Goal: Task Accomplishment & Management: Manage account settings

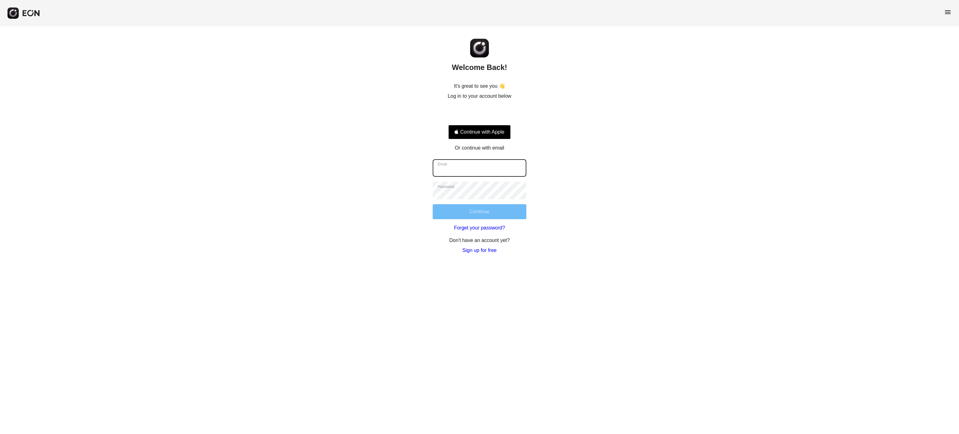
type input "**********"
click at [499, 210] on button "Continue" at bounding box center [480, 211] width 94 height 15
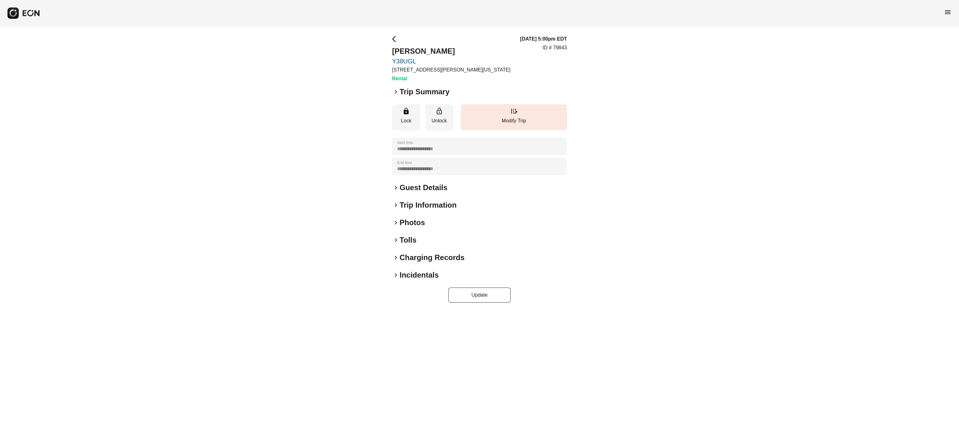
click at [416, 219] on h2 "Photos" at bounding box center [412, 223] width 25 height 10
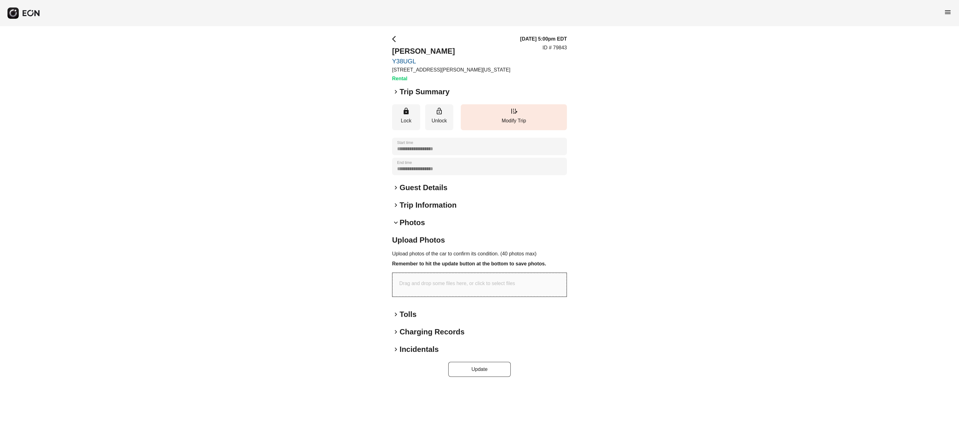
click at [417, 219] on h2 "Photos" at bounding box center [412, 223] width 25 height 10
